Goal: Obtain resource: Download file/media

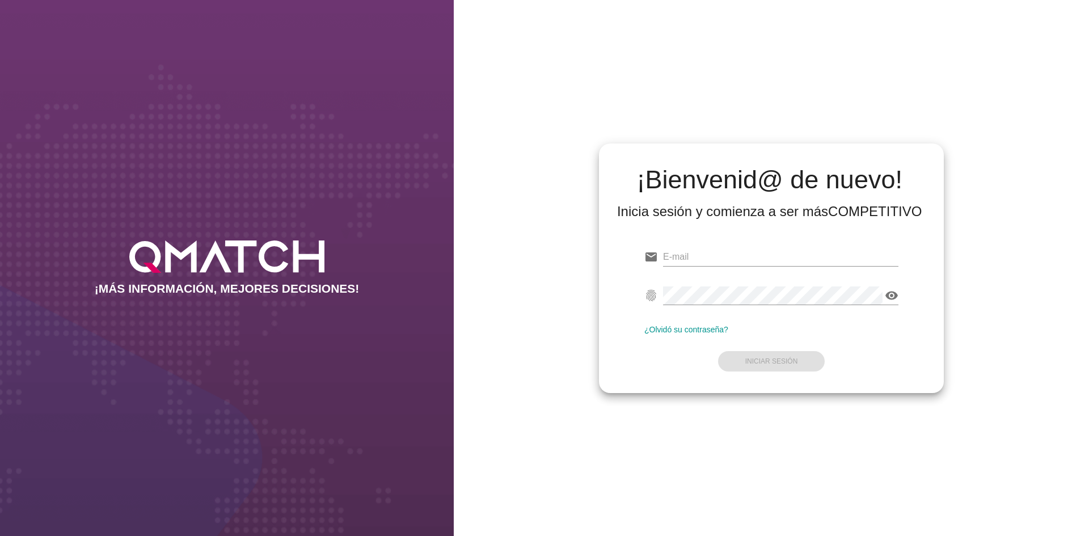
type input "[EMAIL_ADDRESS][DOMAIN_NAME]"
click at [833, 346] on form "email [EMAIL_ADDRESS][DOMAIN_NAME] fingerprint visibility ¿Olvidó su contraseña…" at bounding box center [771, 308] width 254 height 134
click at [794, 361] on strong "Iniciar Sesión" at bounding box center [771, 361] width 53 height 8
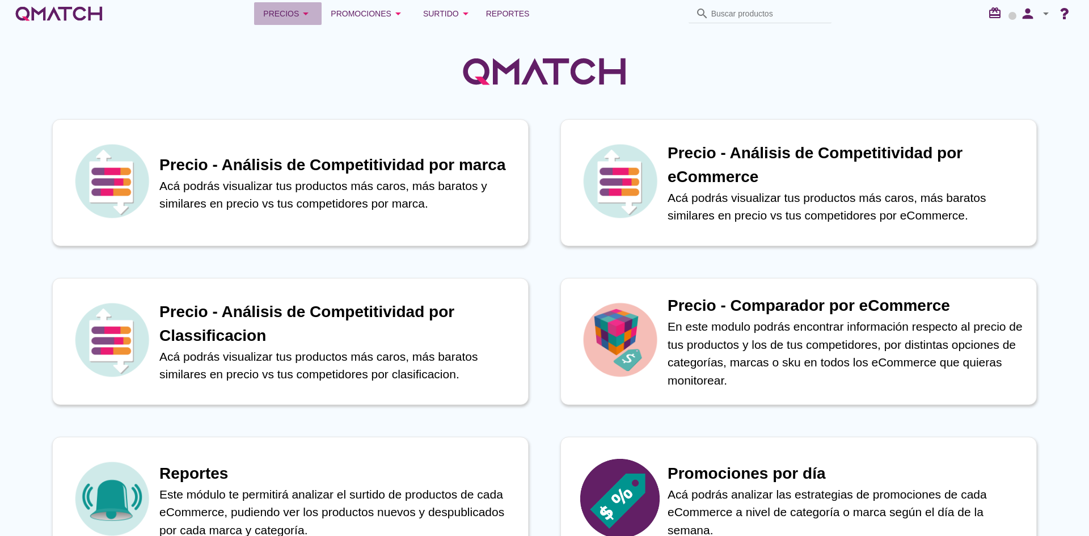
click at [290, 15] on div "Precios arrow_drop_down" at bounding box center [287, 14] width 49 height 14
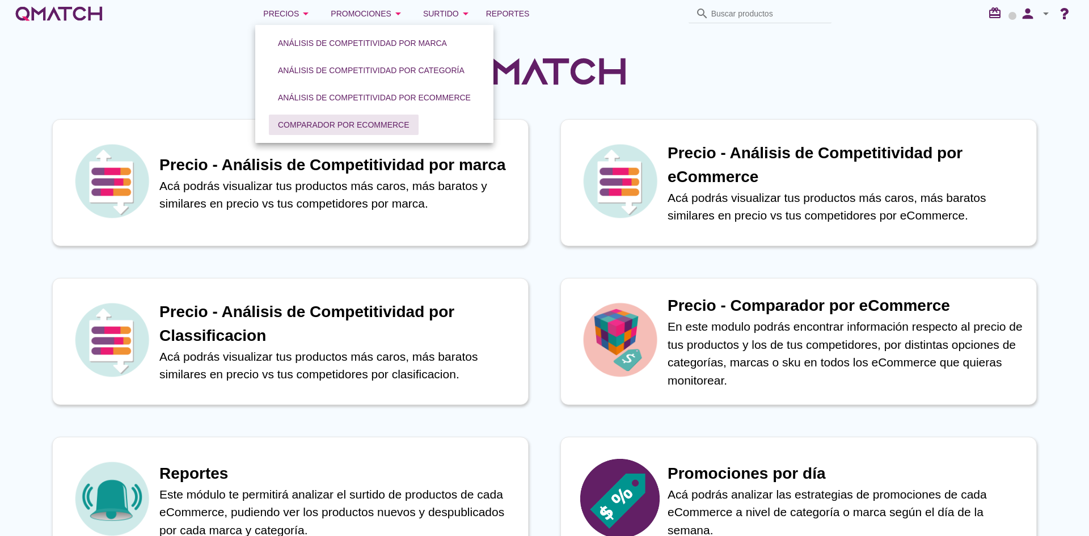
click at [396, 126] on div "Comparador por eCommerce" at bounding box center [344, 125] width 132 height 12
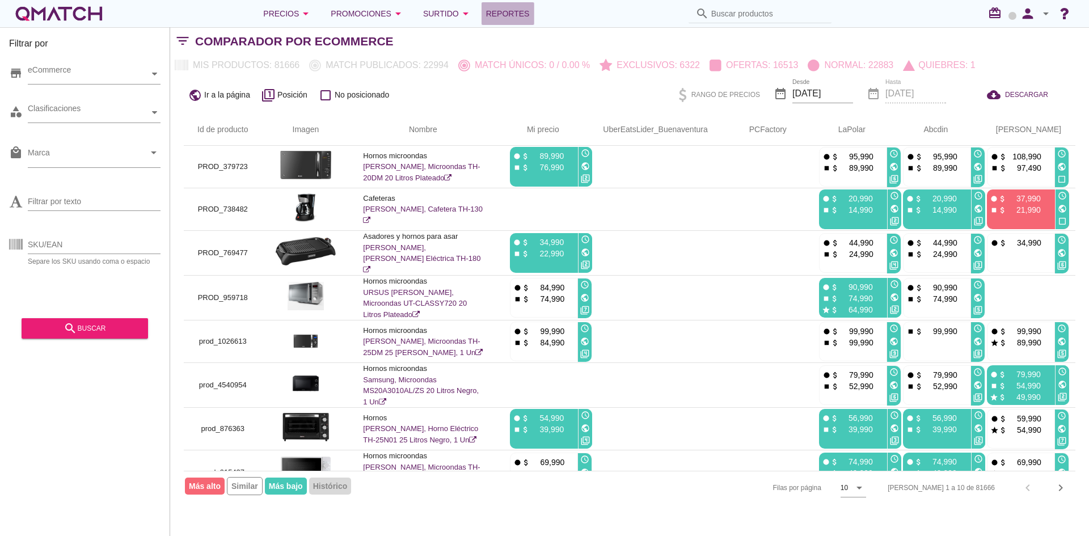
click at [512, 7] on span "Reportes" at bounding box center [508, 14] width 44 height 14
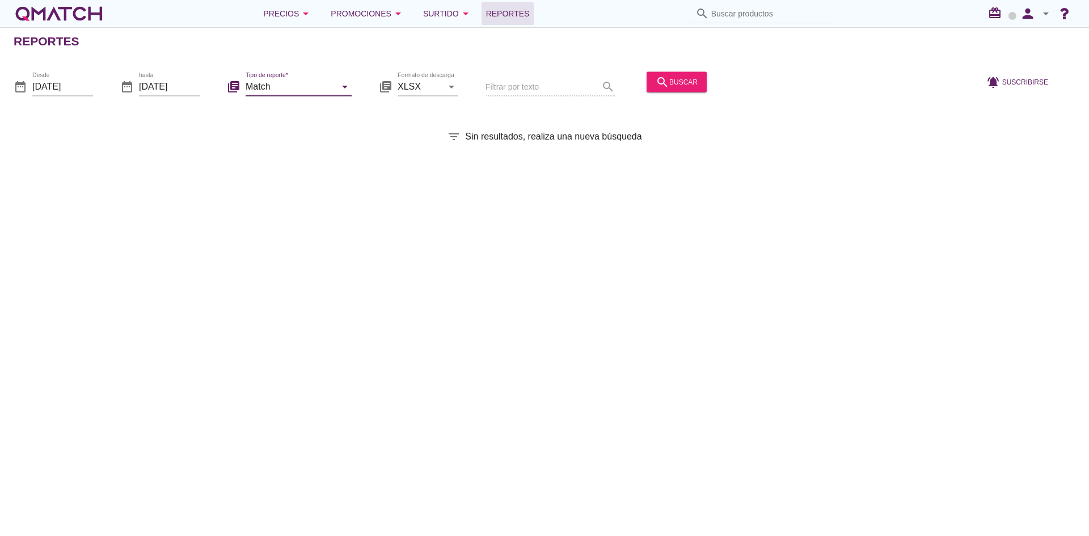
click at [306, 86] on input "Match" at bounding box center [291, 86] width 90 height 18
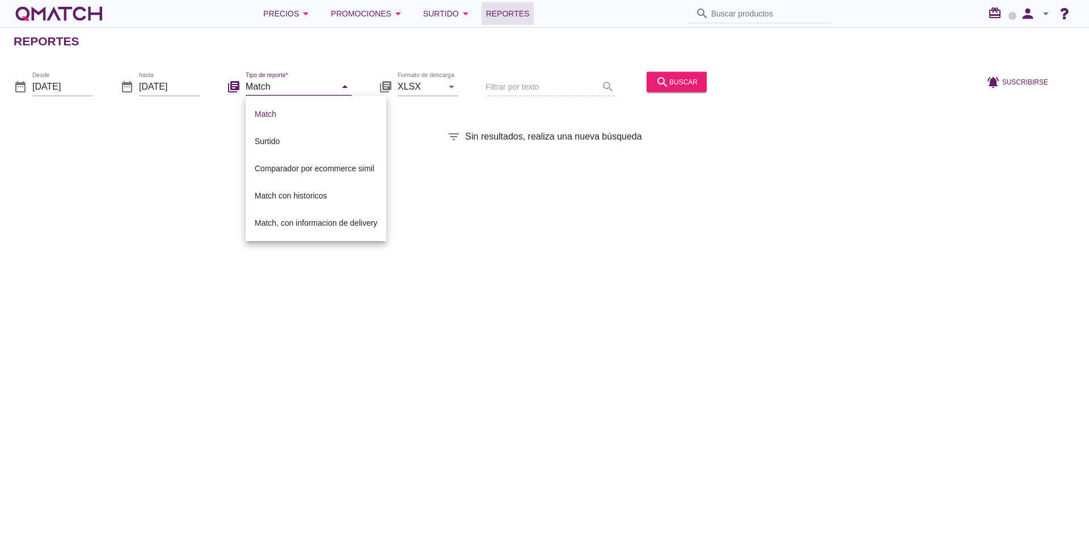
drag, startPoint x: 286, startPoint y: 217, endPoint x: 310, endPoint y: 198, distance: 30.3
click at [286, 217] on div "Match, con informacion de delivery" at bounding box center [316, 223] width 122 height 14
type input "Match, con informacion de delivery"
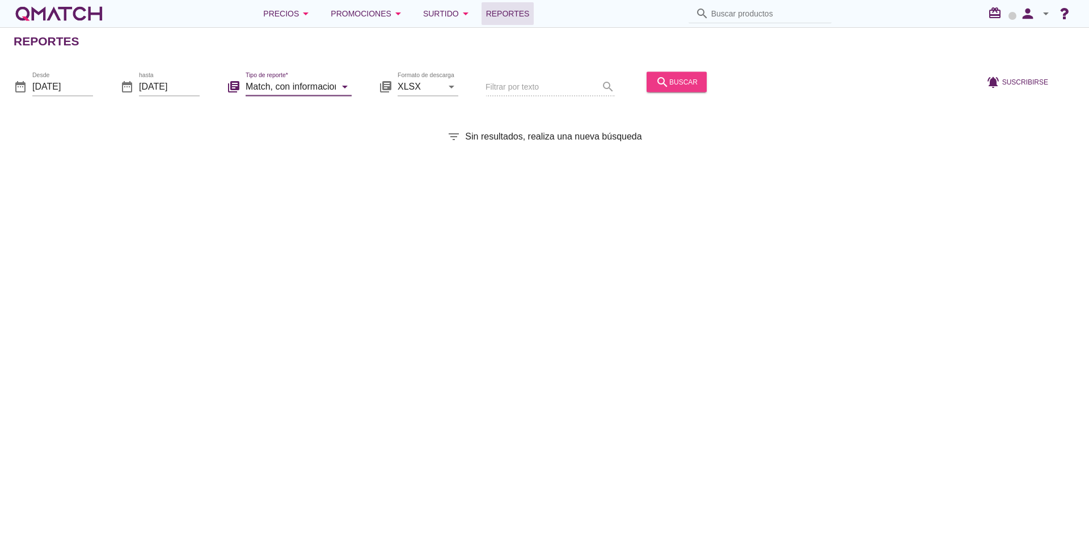
click at [678, 75] on div "search buscar" at bounding box center [677, 82] width 42 height 14
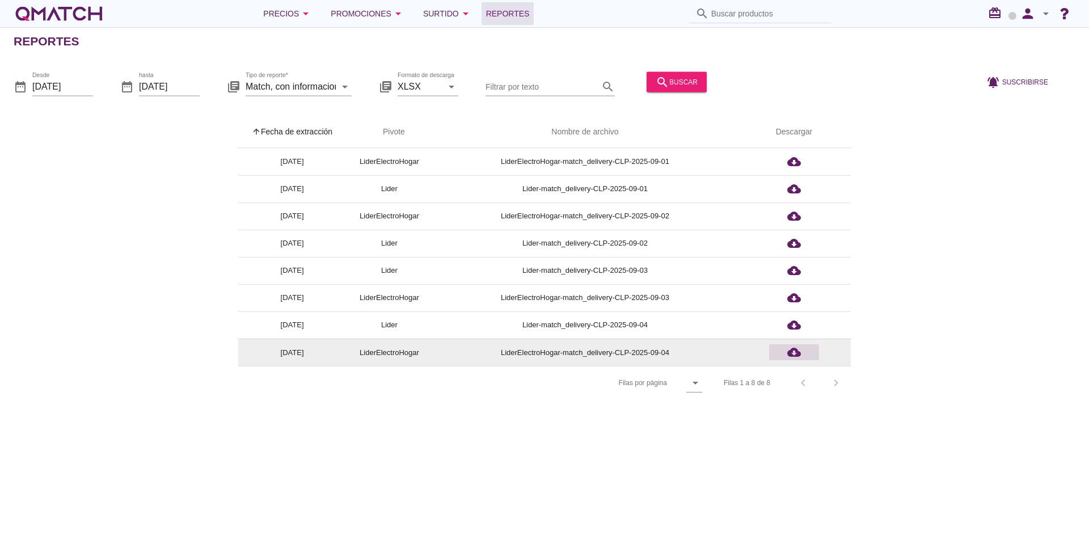
click at [802, 353] on div "cloud_download" at bounding box center [794, 352] width 41 height 14
